Goal: Transaction & Acquisition: Purchase product/service

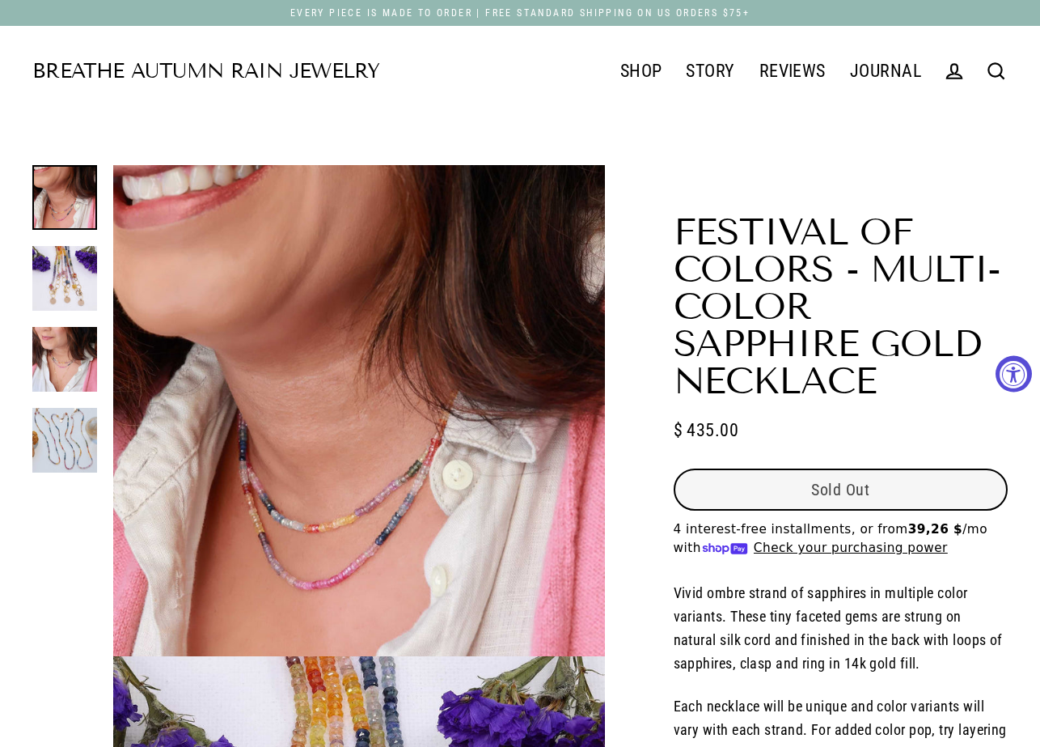
select select "3"
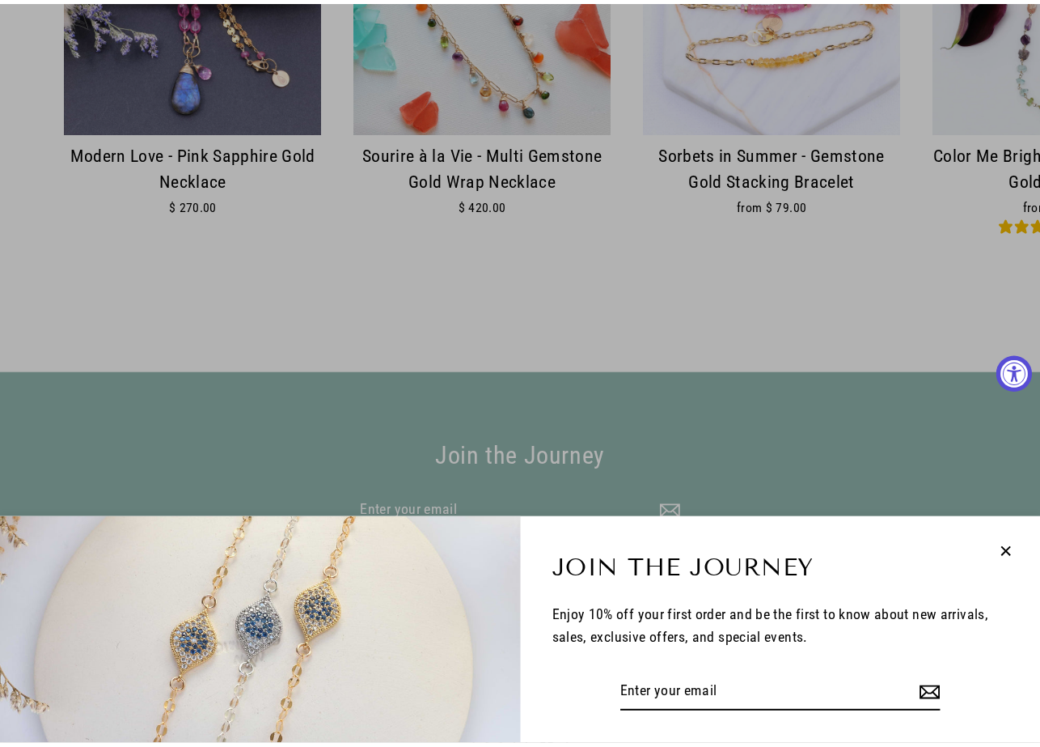
scroll to position [2535, 0]
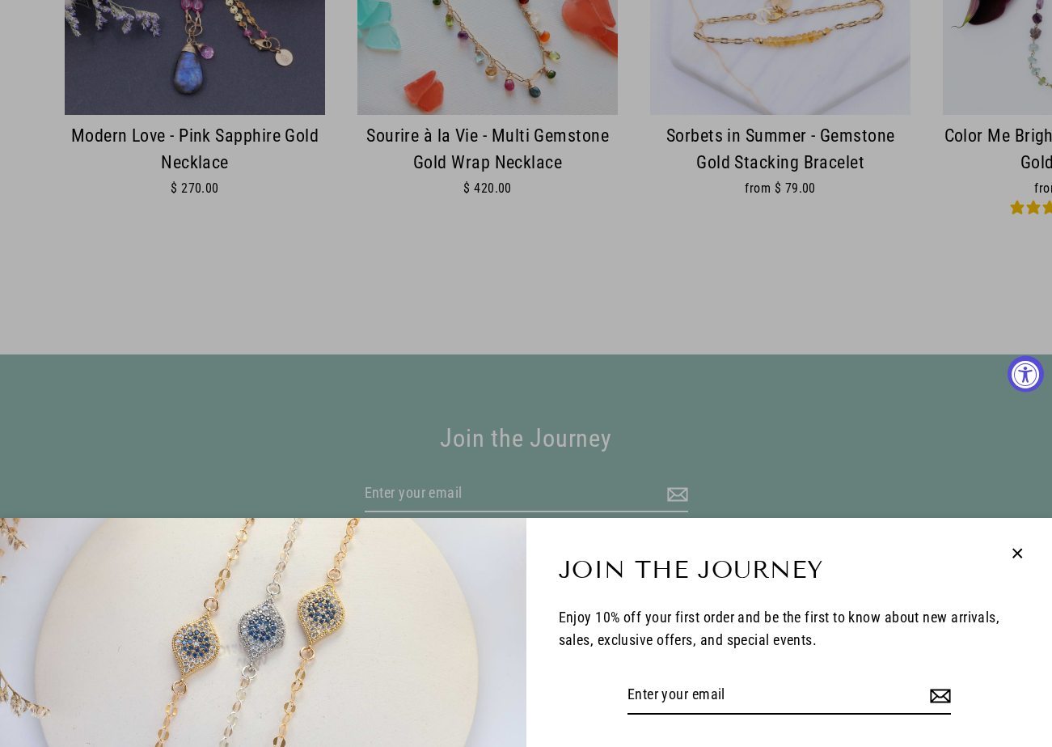
click at [1020, 551] on icon "button" at bounding box center [1017, 552] width 9 height 9
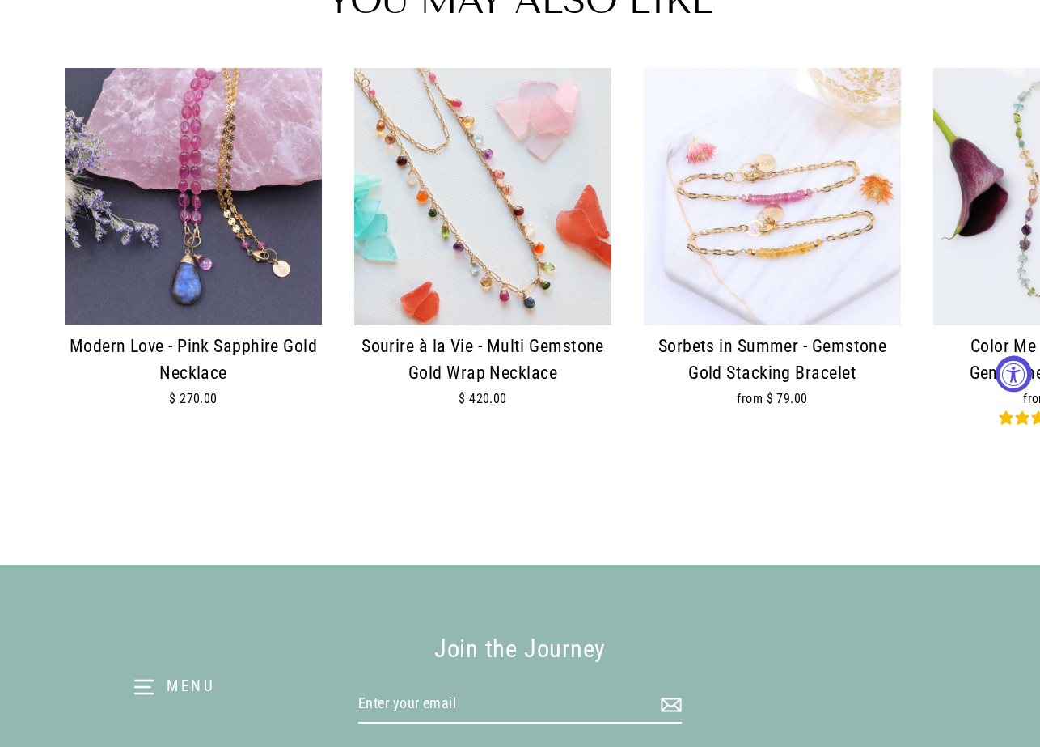
scroll to position [2292, 0]
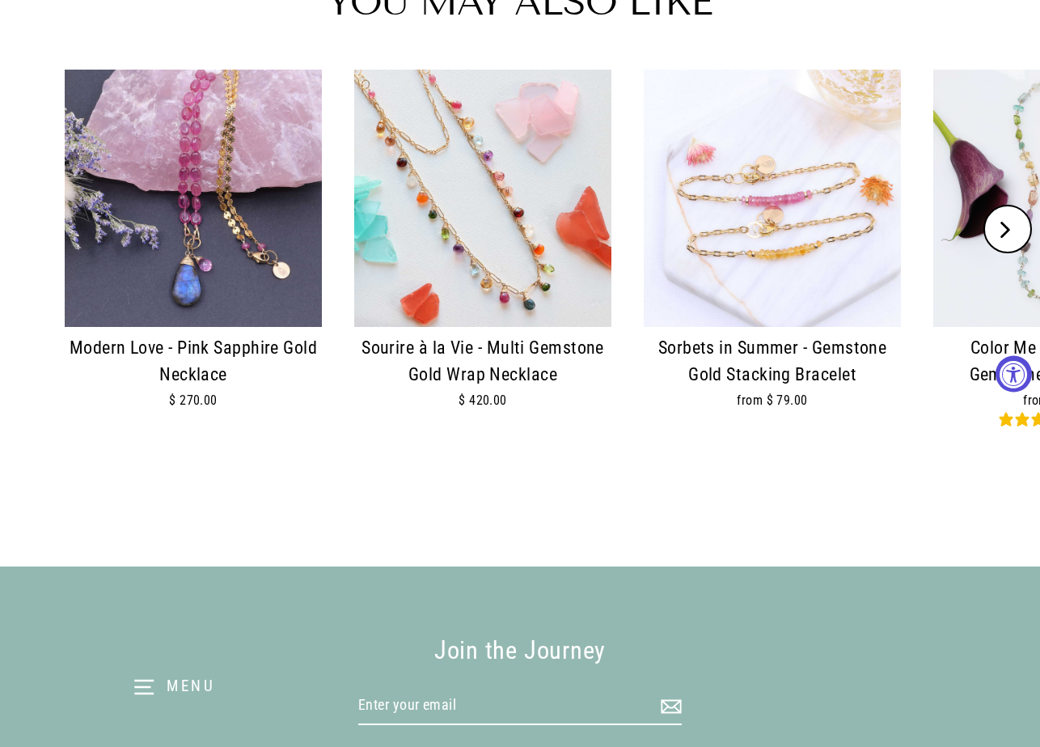
click at [554, 262] on img at bounding box center [482, 198] width 257 height 257
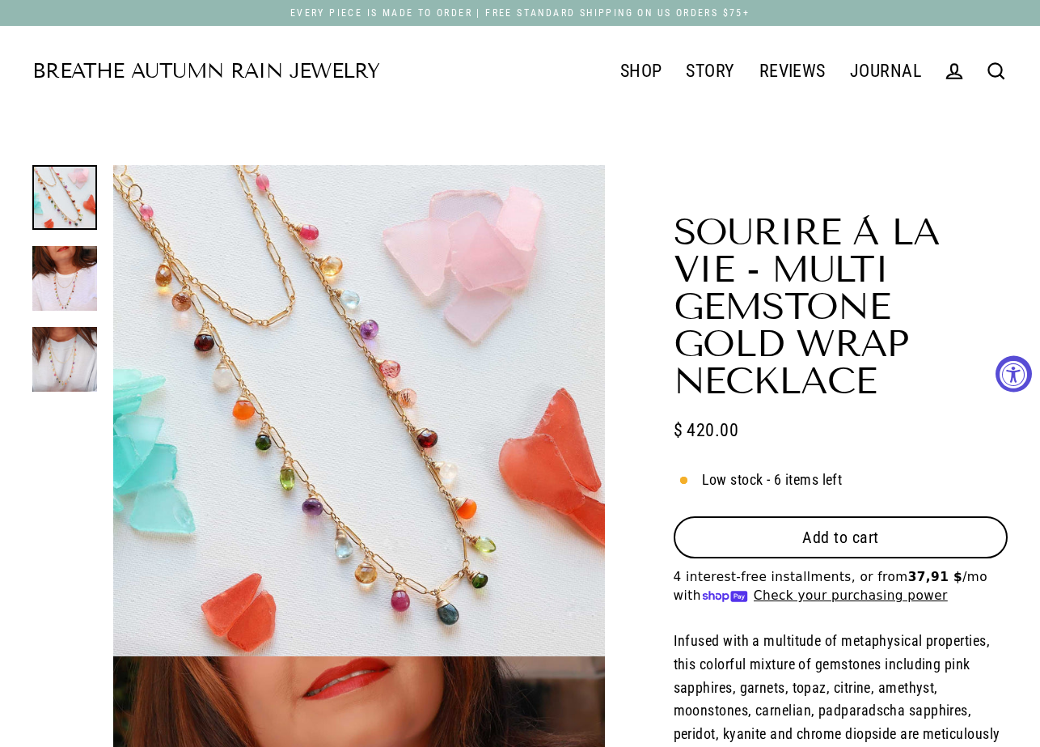
select select "3"
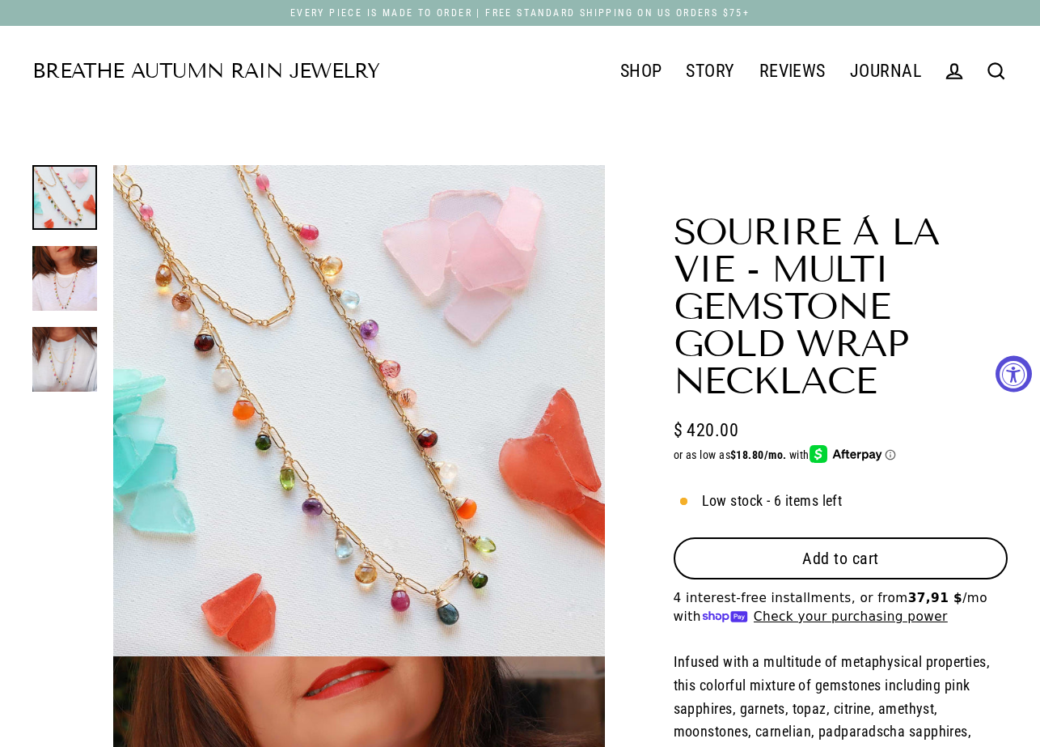
click at [874, 561] on span "Add to cart" at bounding box center [840, 557] width 77 height 19
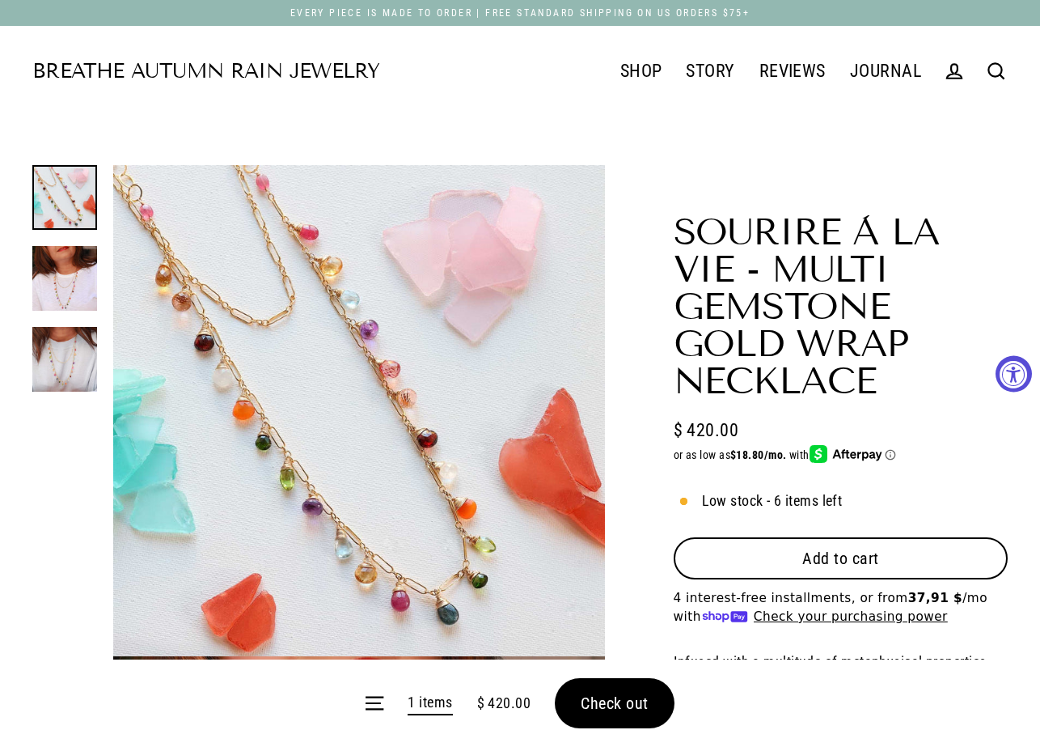
click at [590, 708] on form "Menu 1 items $ 420.00 Check out" at bounding box center [520, 702] width 1040 height 87
click at [619, 701] on span "Check out" at bounding box center [615, 702] width 68 height 19
